Goal: Go to known website: Access a specific website the user already knows

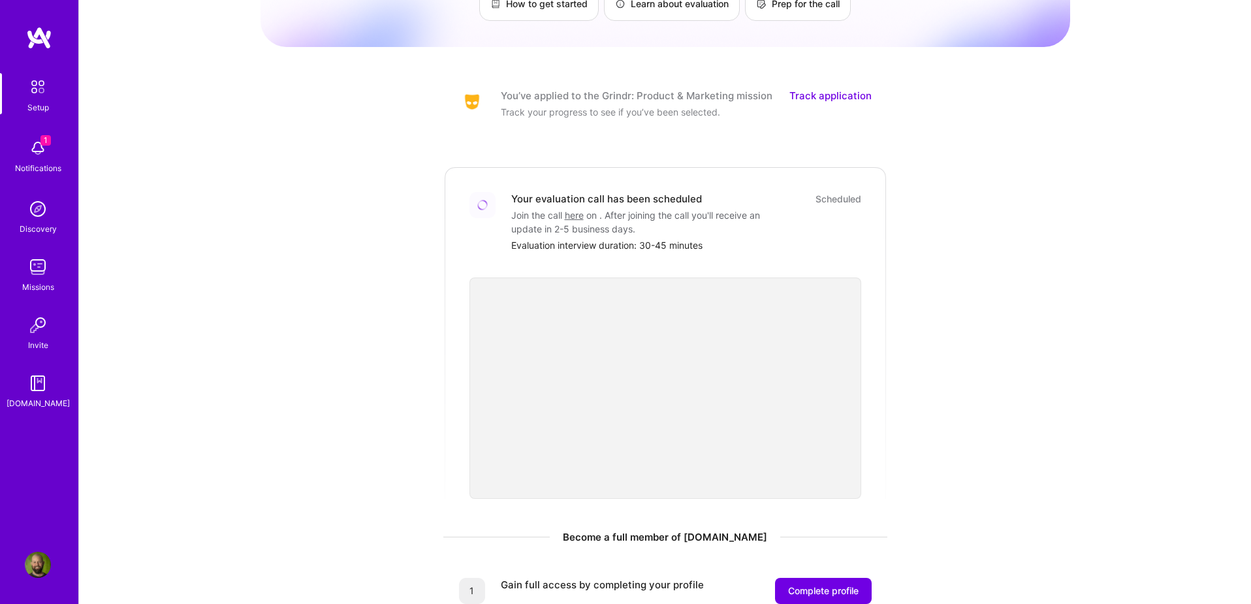
scroll to position [119, 0]
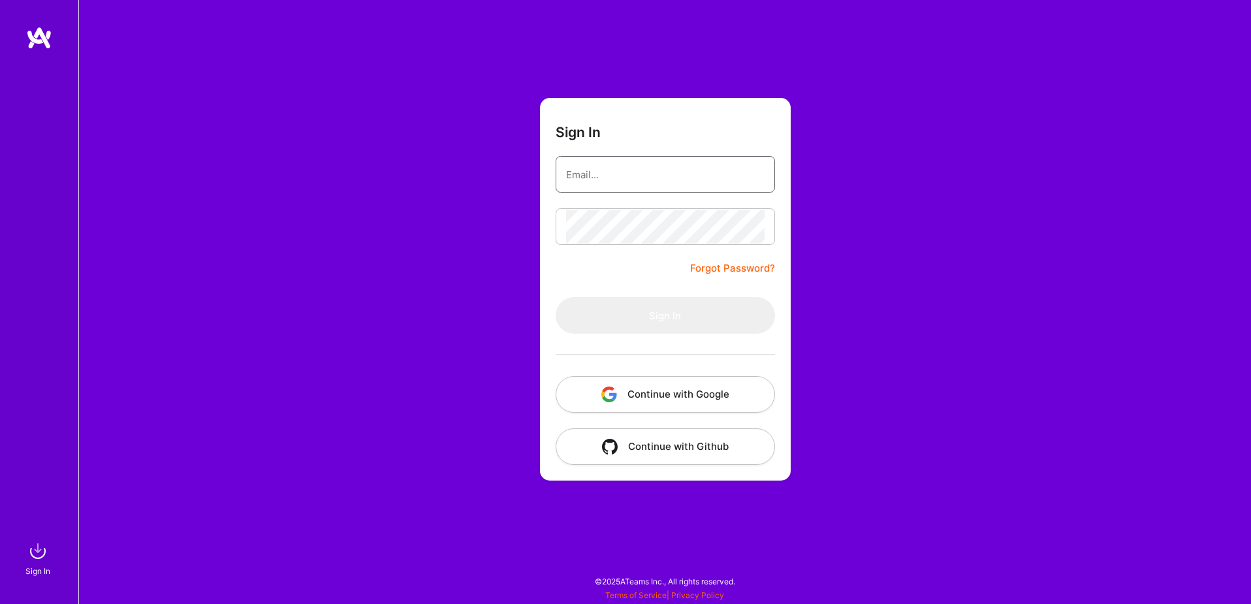
type input "sarahjanemills@gmail.com"
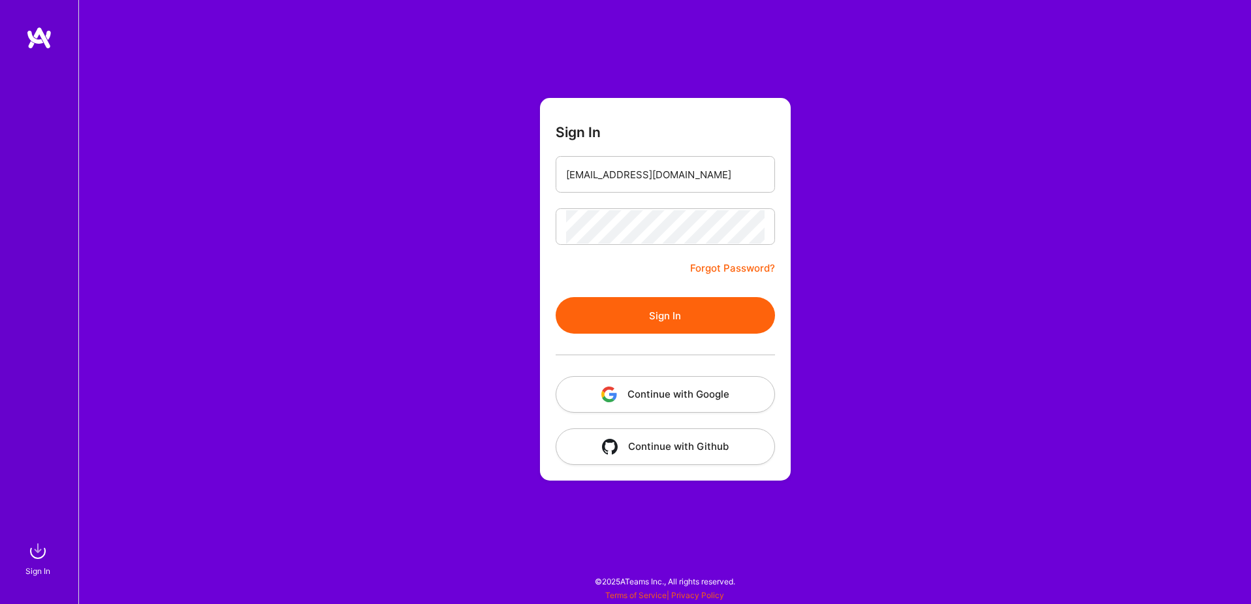
click at [714, 384] on button "Continue with Google" at bounding box center [664, 394] width 219 height 37
